Goal: Task Accomplishment & Management: Manage account settings

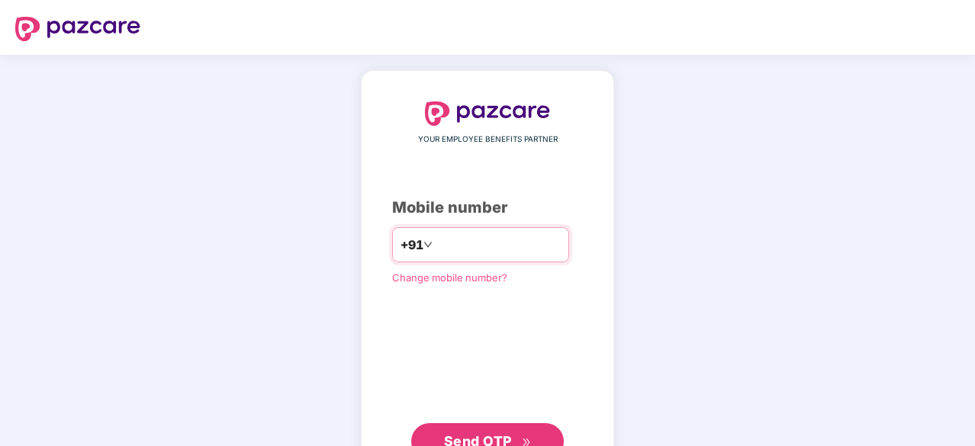
type input "**********"
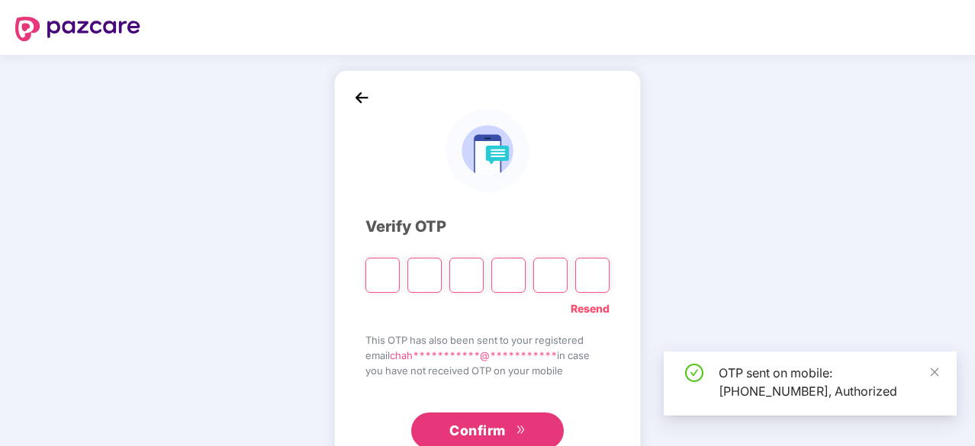
scroll to position [50, 0]
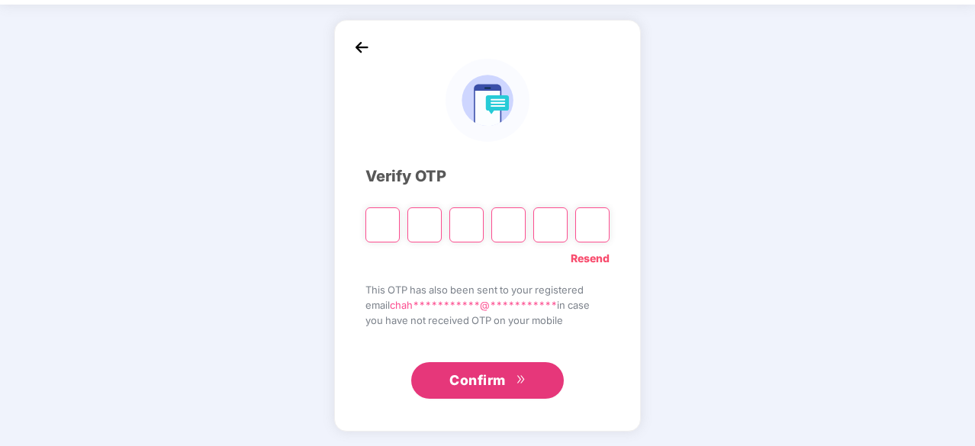
type input "*"
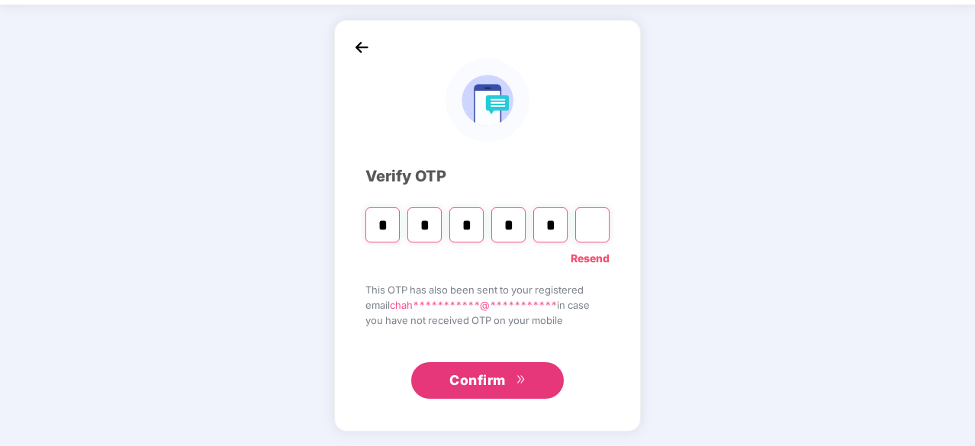
type input "*"
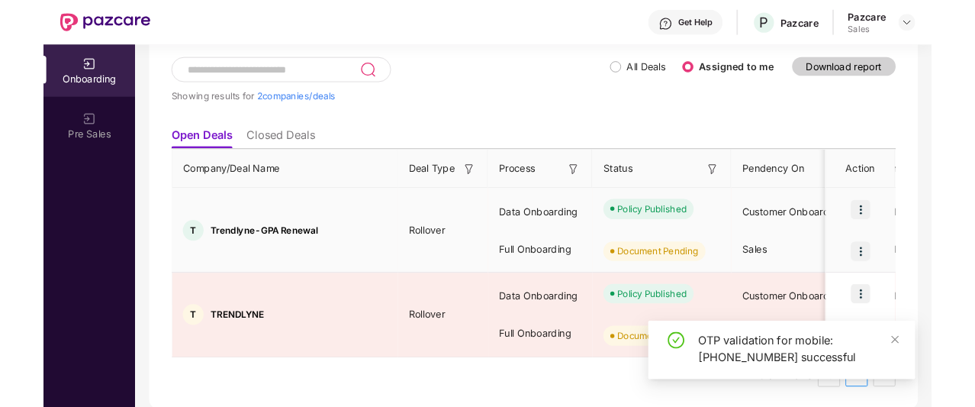
scroll to position [0, 0]
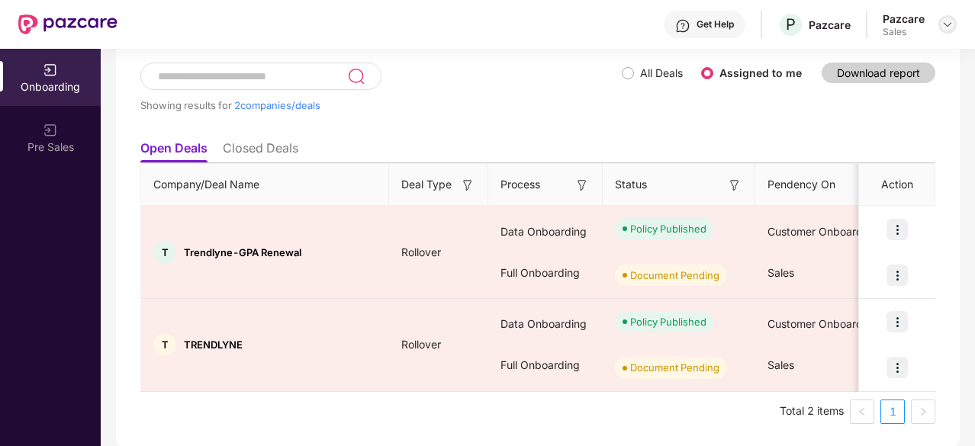
click at [950, 22] on img at bounding box center [947, 24] width 12 height 12
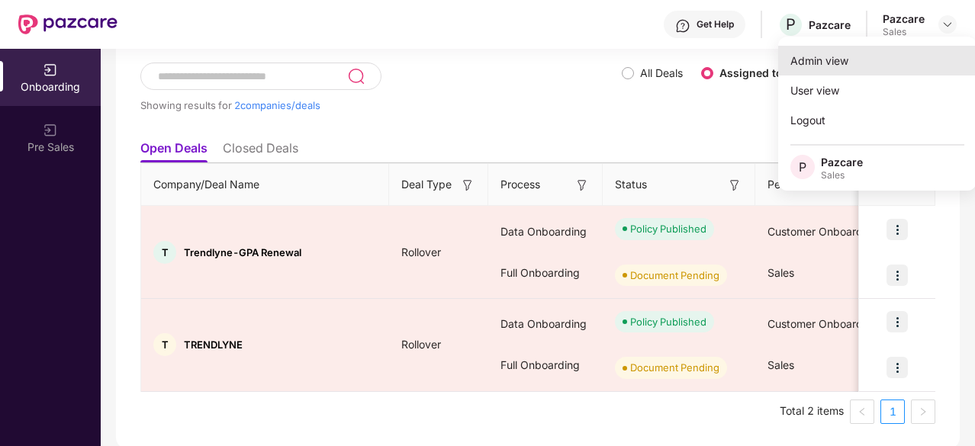
click at [873, 51] on div "Admin view" at bounding box center [877, 61] width 198 height 30
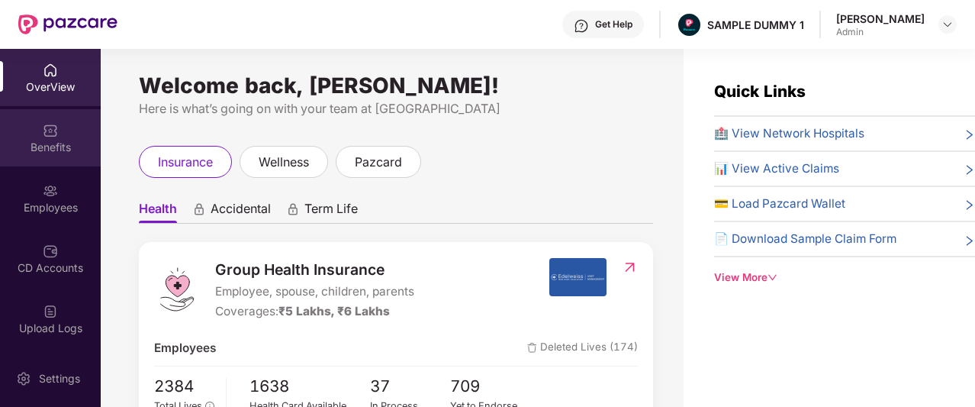
click at [64, 123] on div "Benefits" at bounding box center [50, 137] width 101 height 57
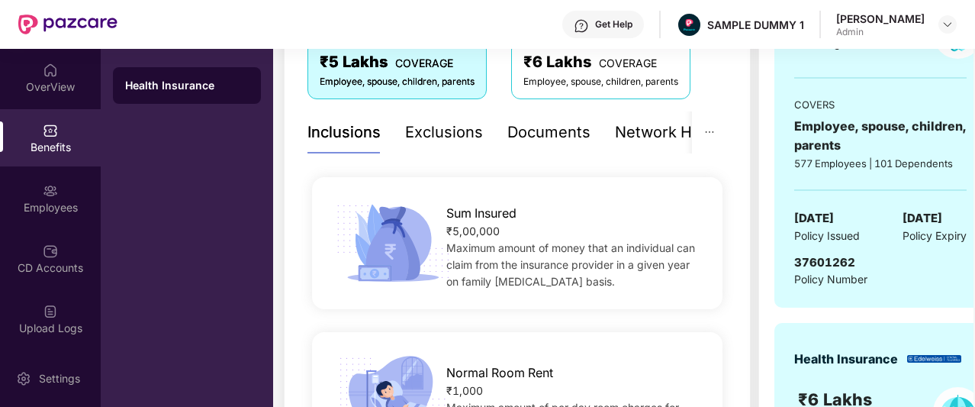
scroll to position [249, 0]
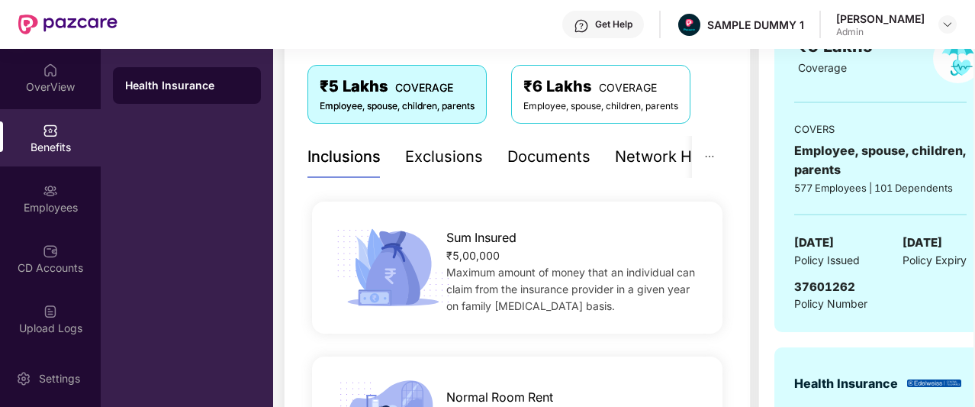
click at [424, 167] on div "Exclusions" at bounding box center [444, 157] width 78 height 24
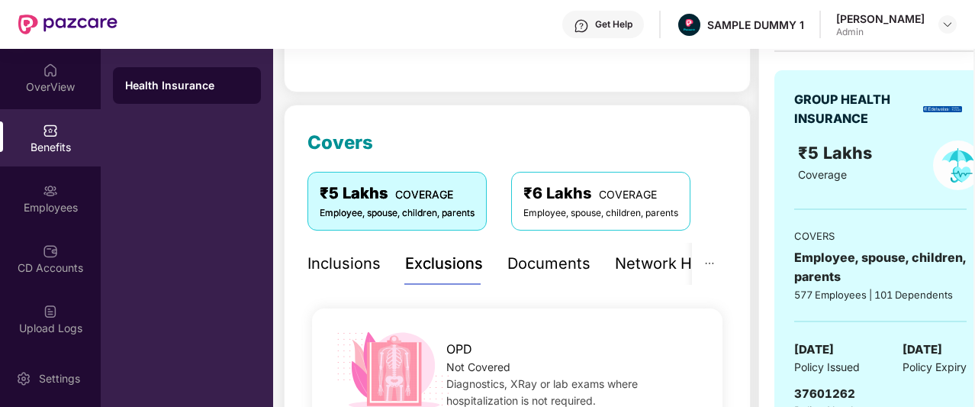
scroll to position [128, 0]
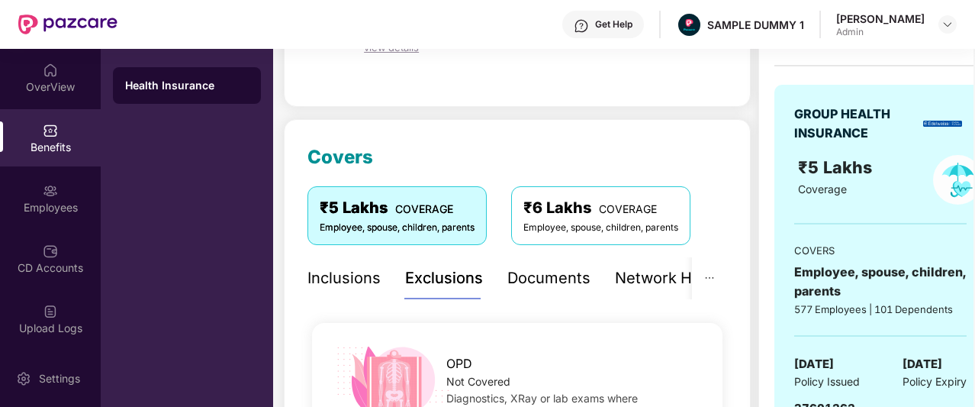
click at [358, 289] on div "Inclusions" at bounding box center [343, 278] width 73 height 24
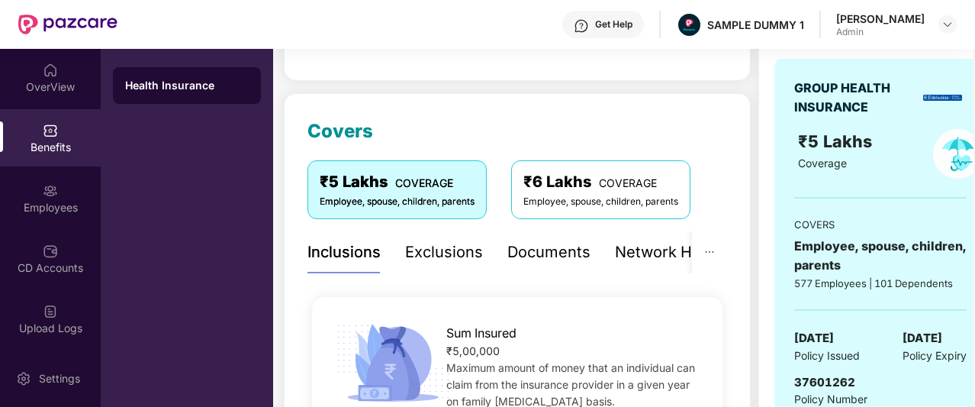
scroll to position [155, 0]
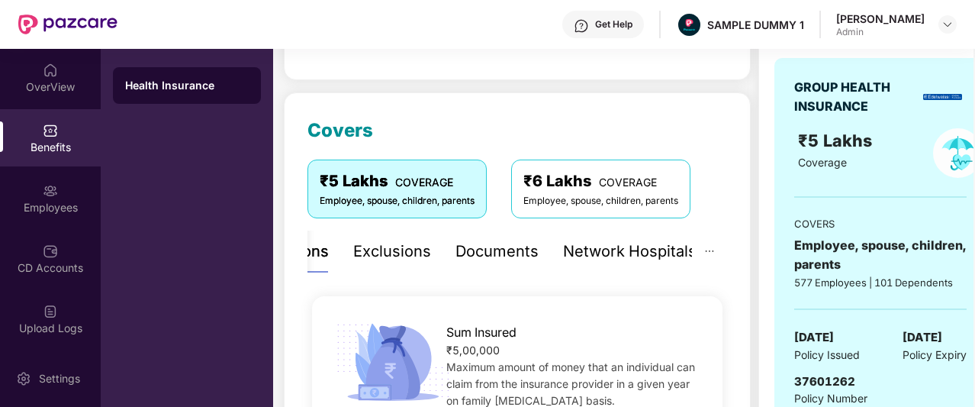
click at [661, 243] on div "Network Hospitals" at bounding box center [629, 252] width 133 height 24
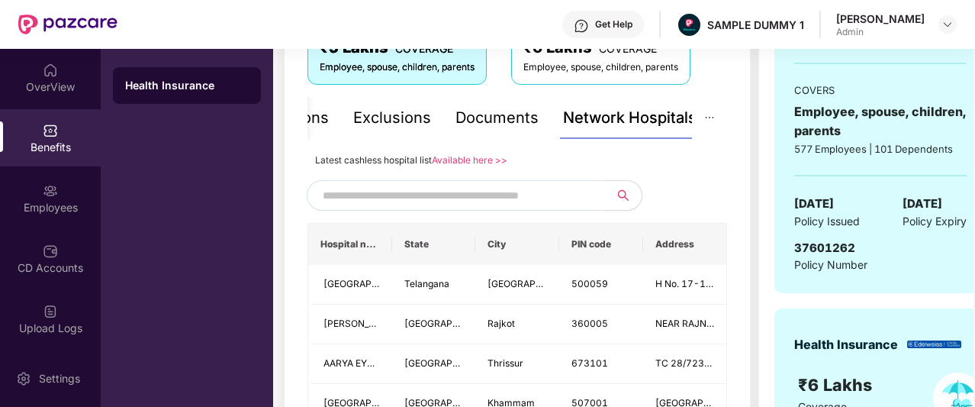
scroll to position [318, 0]
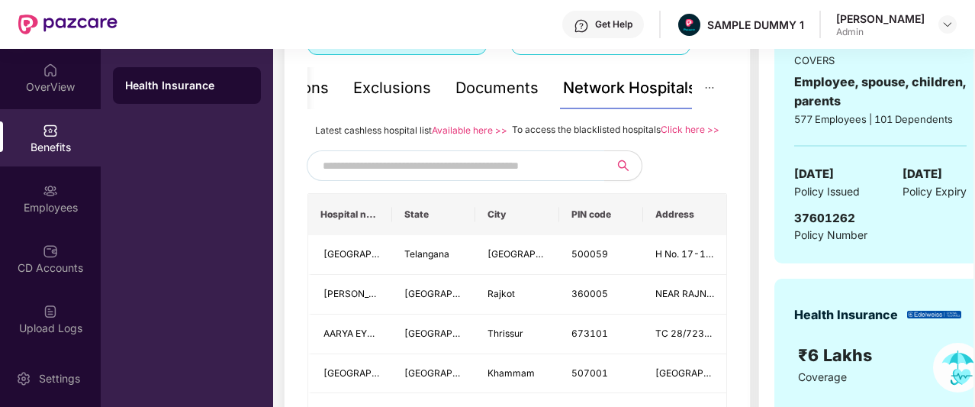
click at [365, 175] on input "text" at bounding box center [453, 165] width 261 height 23
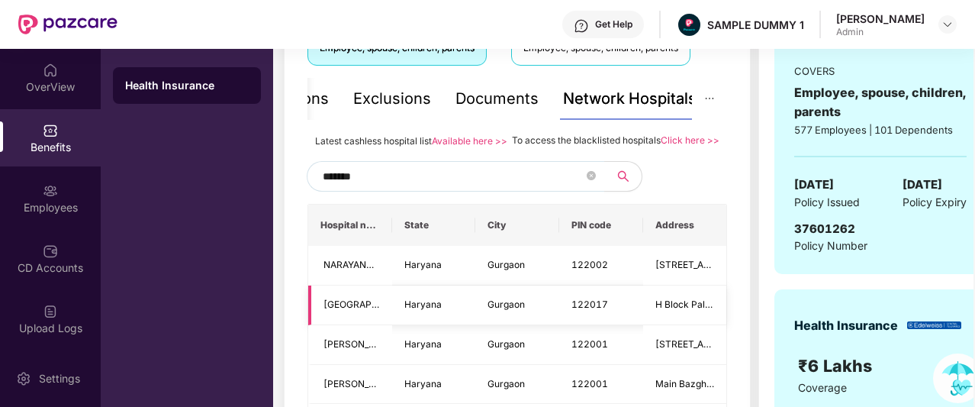
scroll to position [307, 0]
type input "*******"
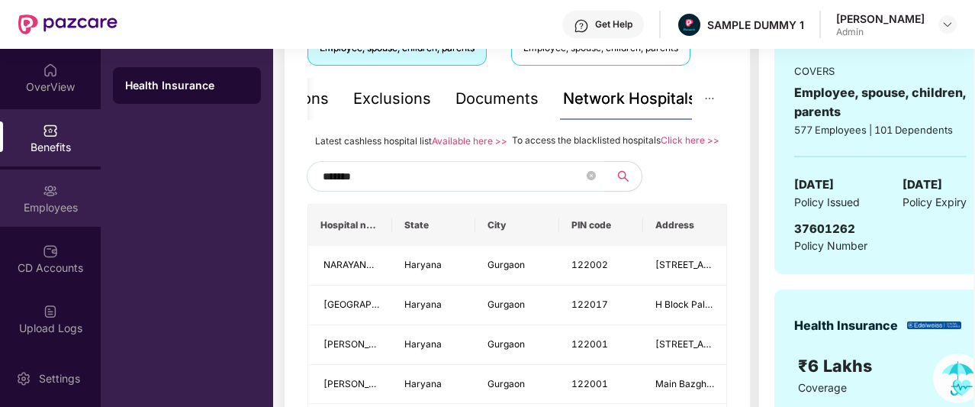
click at [47, 220] on div "Employees" at bounding box center [50, 197] width 101 height 57
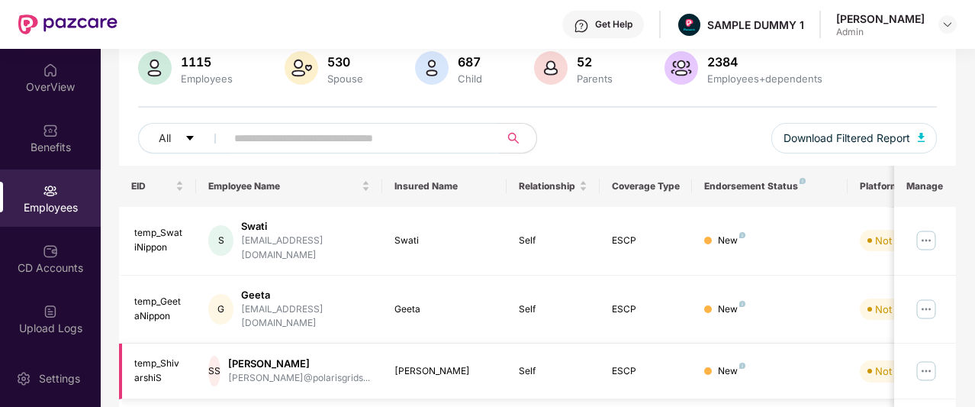
scroll to position [0, 0]
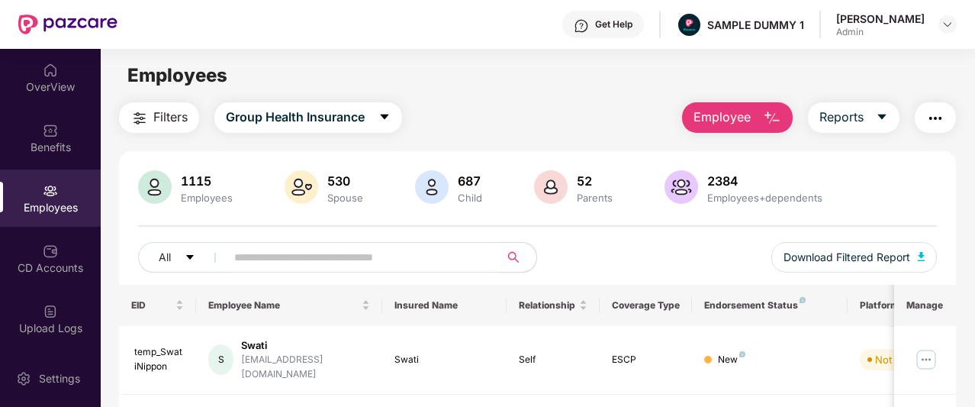
click at [953, 107] on button "button" at bounding box center [935, 117] width 41 height 31
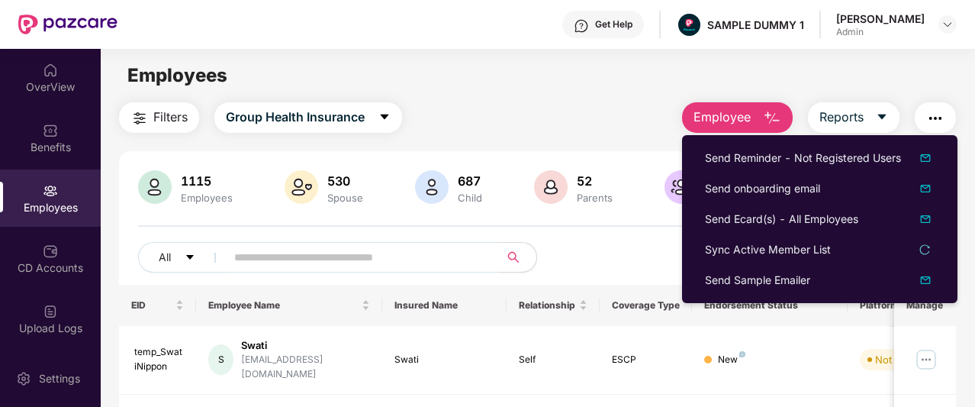
click at [940, 117] on img "button" at bounding box center [935, 118] width 18 height 18
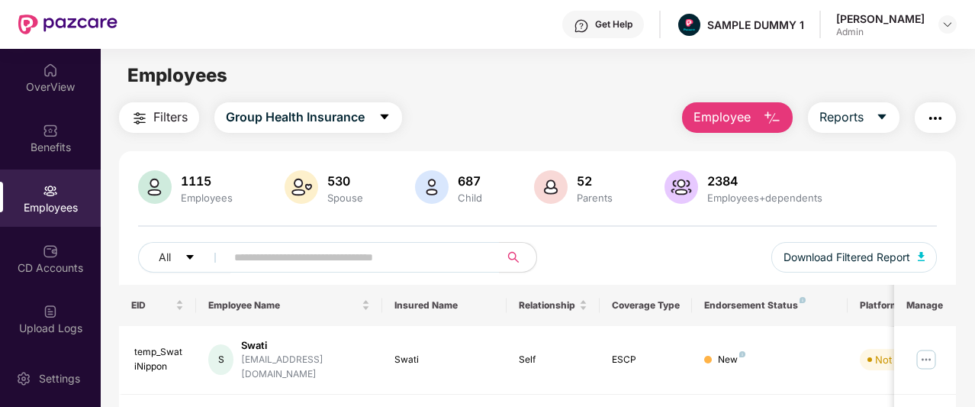
click at [726, 115] on span "Employee" at bounding box center [721, 117] width 57 height 19
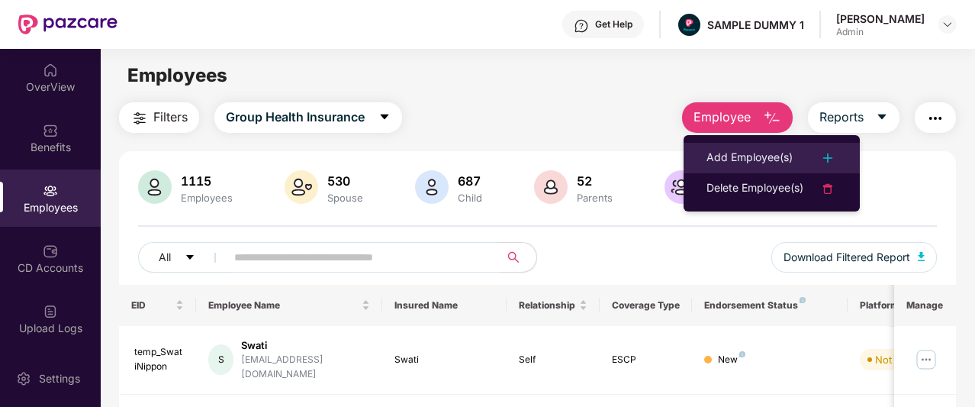
click at [748, 156] on div "Add Employee(s)" at bounding box center [749, 158] width 86 height 18
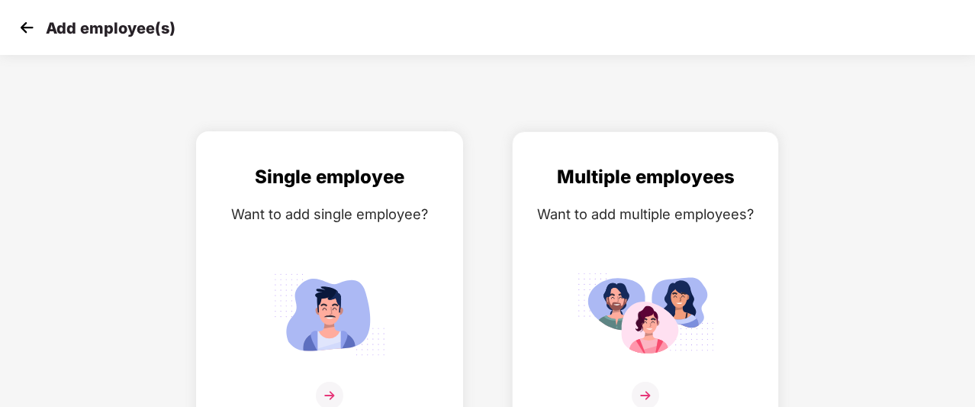
scroll to position [24, 0]
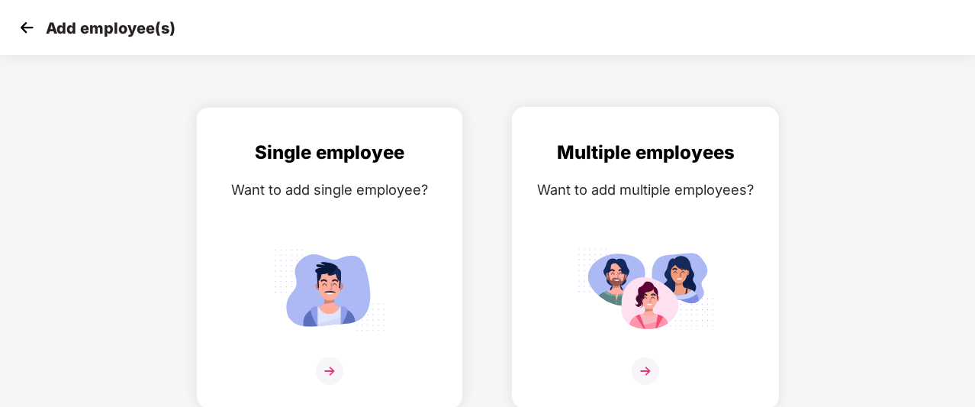
click at [642, 361] on img at bounding box center [645, 370] width 27 height 27
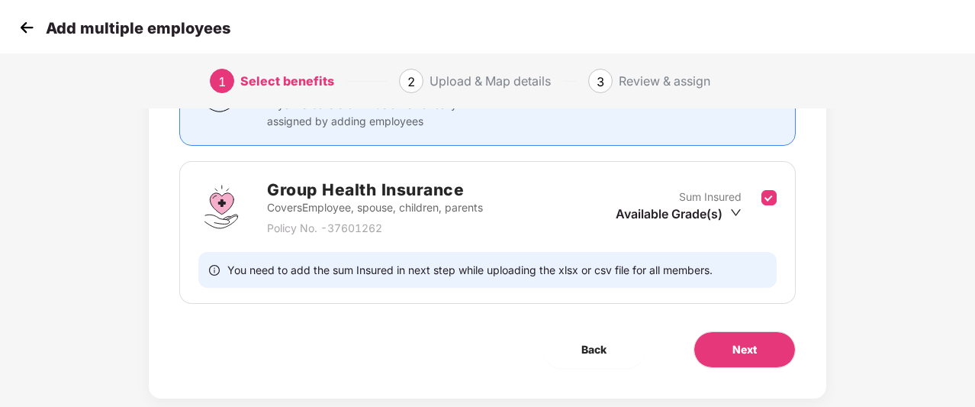
scroll to position [207, 0]
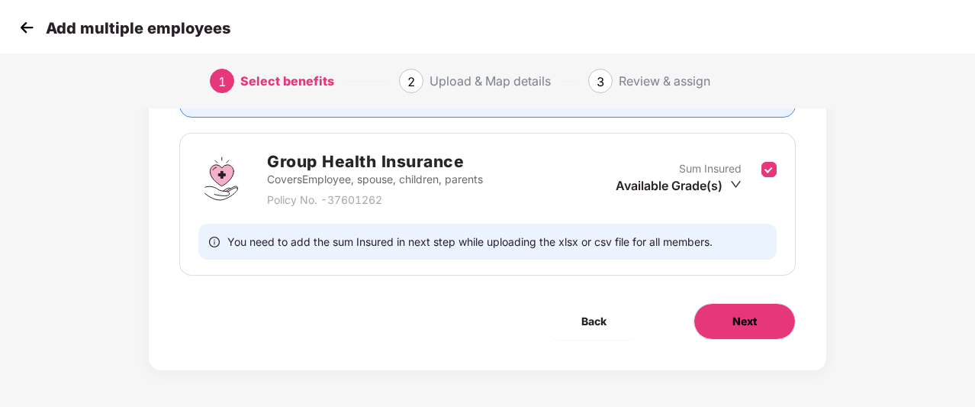
click at [739, 326] on span "Next" at bounding box center [744, 321] width 24 height 17
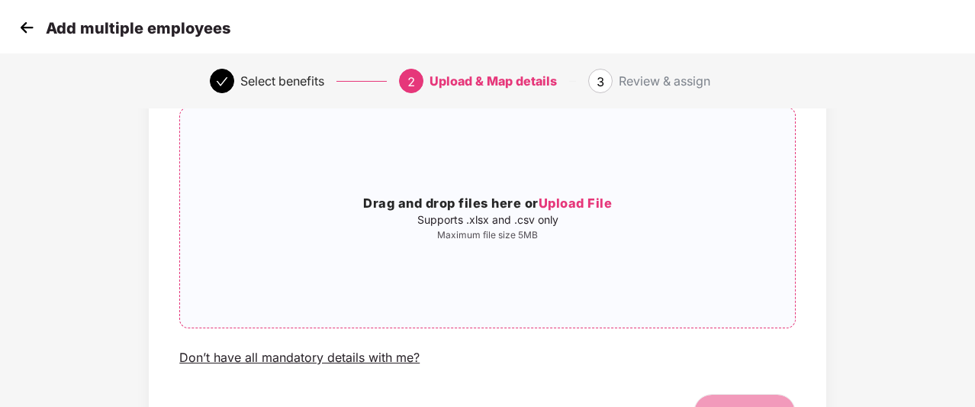
scroll to position [206, 0]
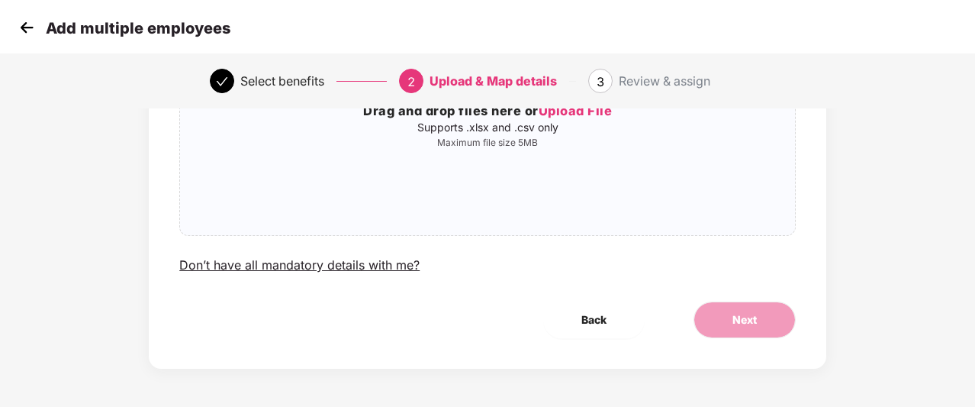
click at [16, 31] on img at bounding box center [26, 27] width 23 height 23
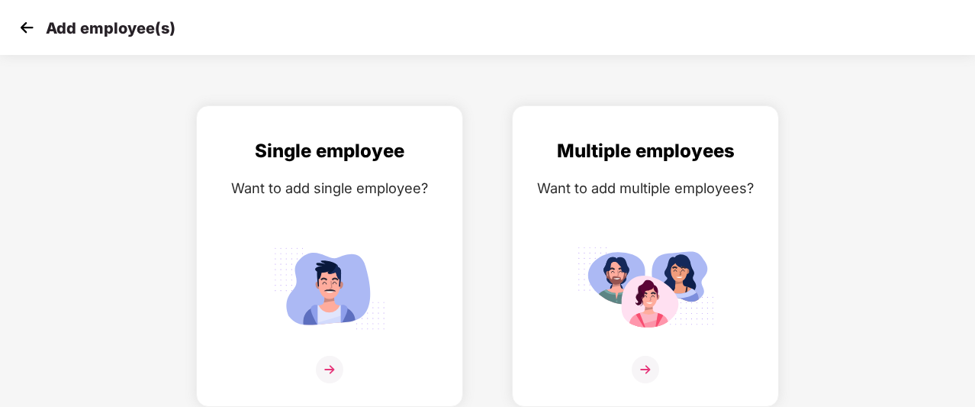
scroll to position [24, 0]
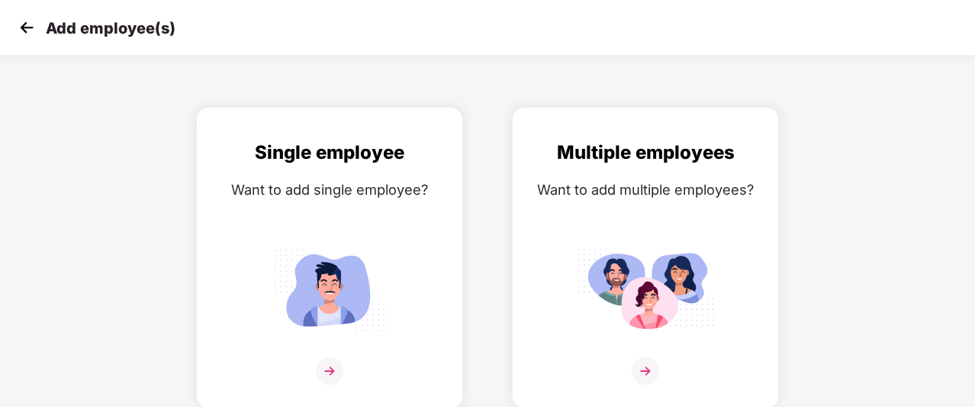
click at [16, 31] on img at bounding box center [26, 27] width 23 height 23
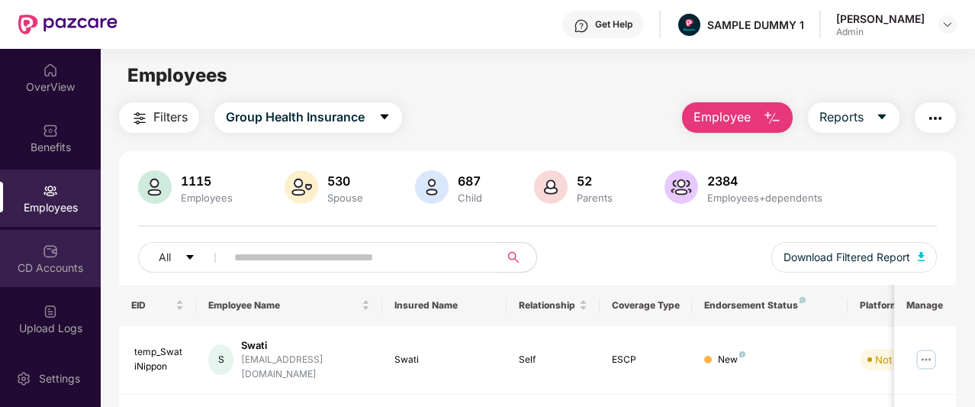
click at [83, 259] on div "CD Accounts" at bounding box center [50, 258] width 101 height 57
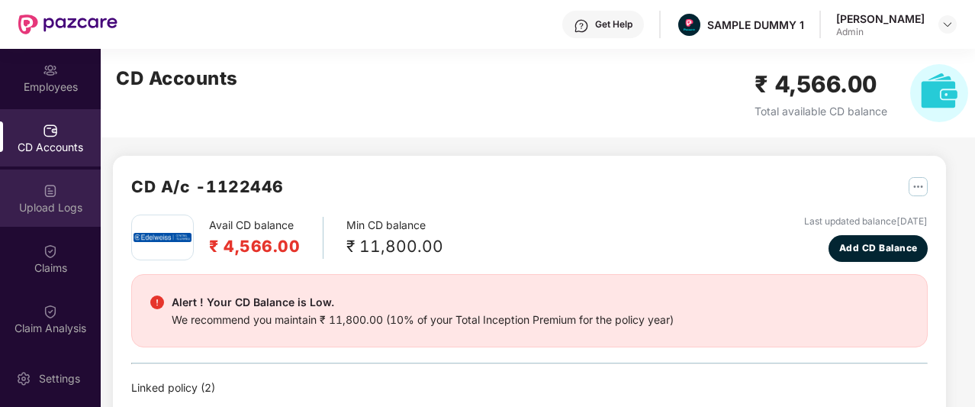
scroll to position [121, 0]
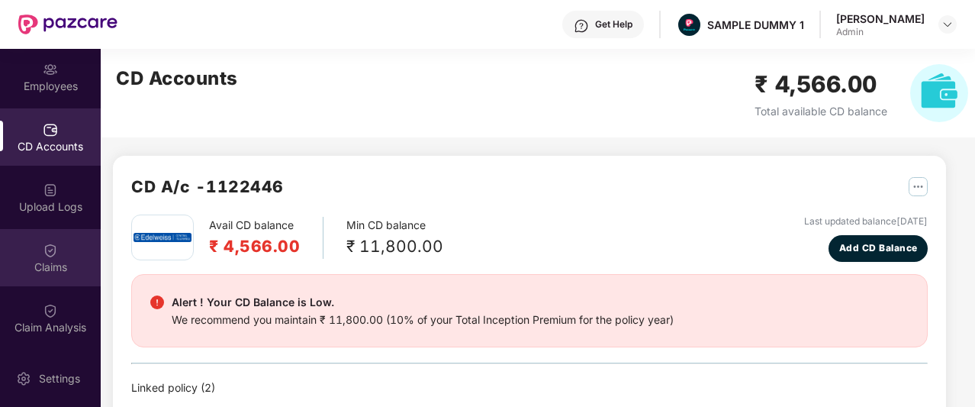
click at [49, 266] on div "Claims" at bounding box center [50, 266] width 101 height 15
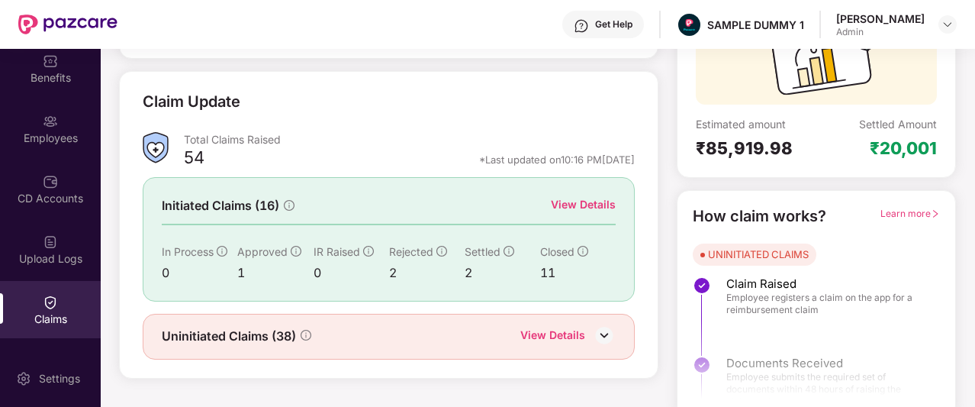
scroll to position [184, 0]
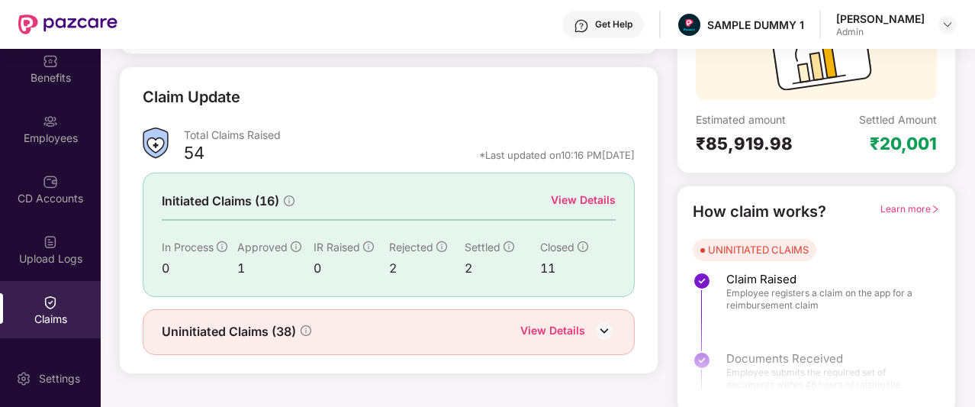
click at [596, 205] on div "View Details" at bounding box center [583, 199] width 65 height 17
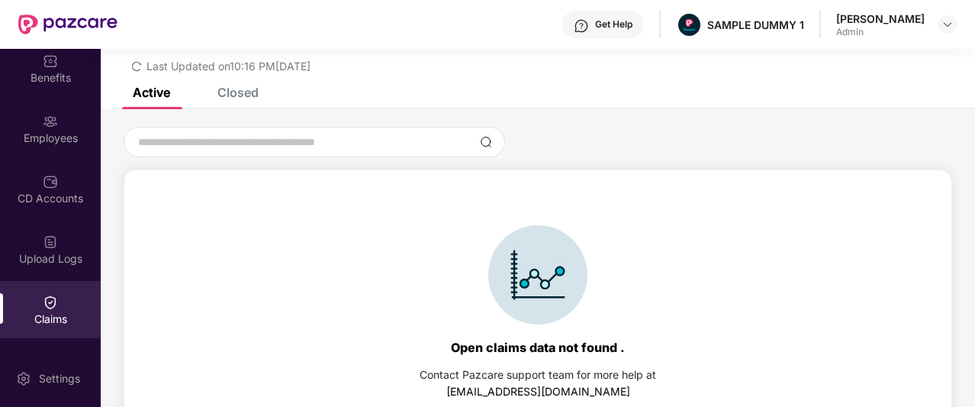
scroll to position [66, 0]
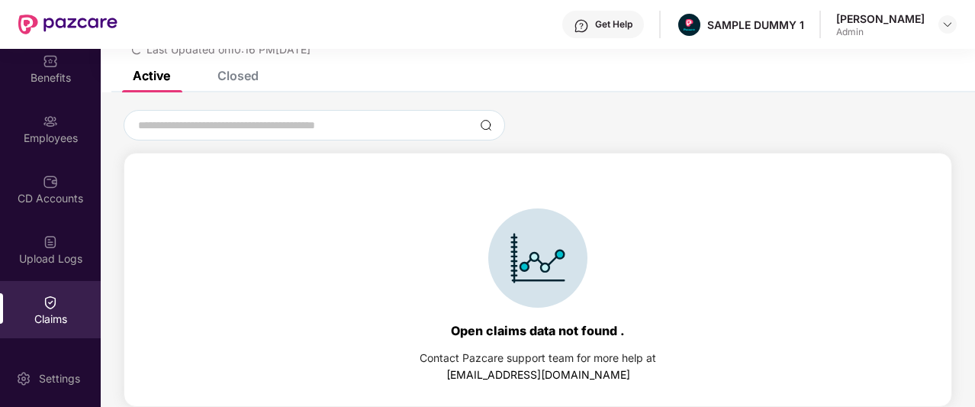
click at [229, 82] on div "Closed" at bounding box center [237, 75] width 41 height 15
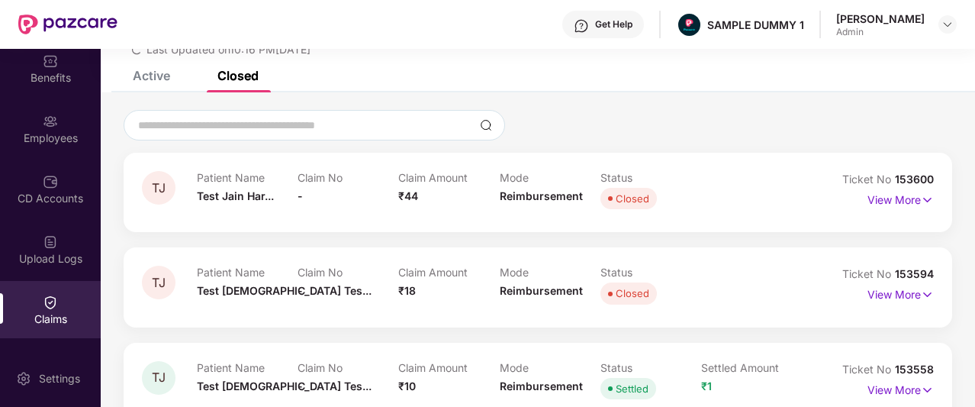
scroll to position [105, 0]
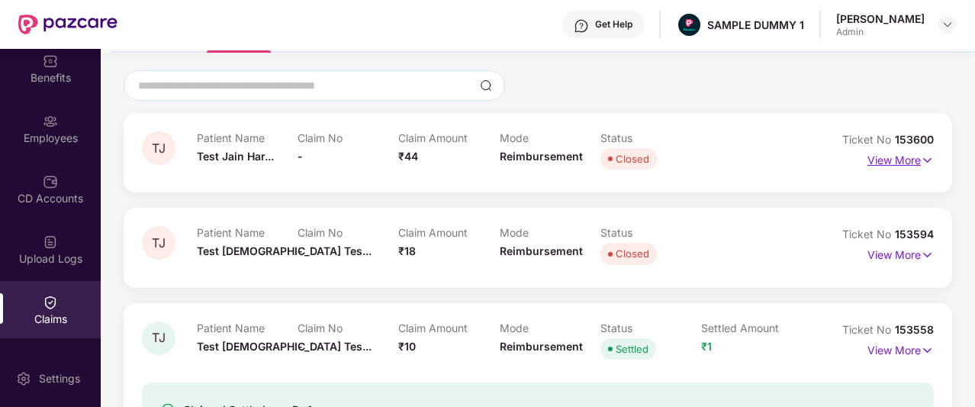
click at [877, 161] on p "View More" at bounding box center [900, 158] width 66 height 21
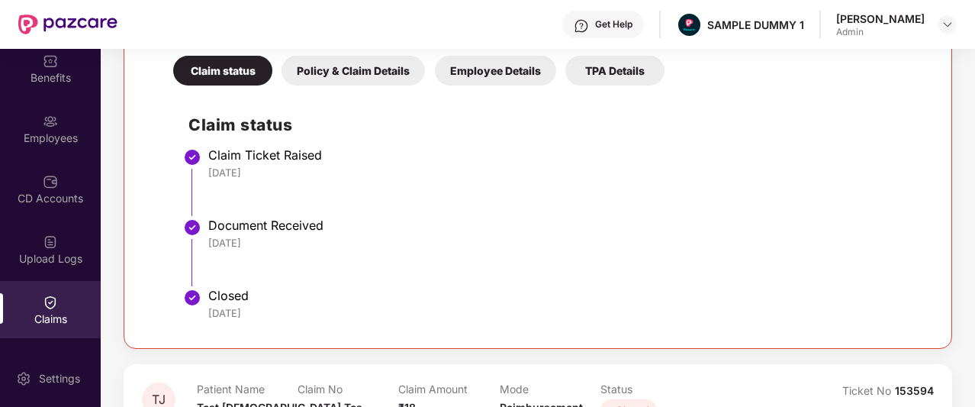
scroll to position [328, 0]
